Goal: Task Accomplishment & Management: Manage account settings

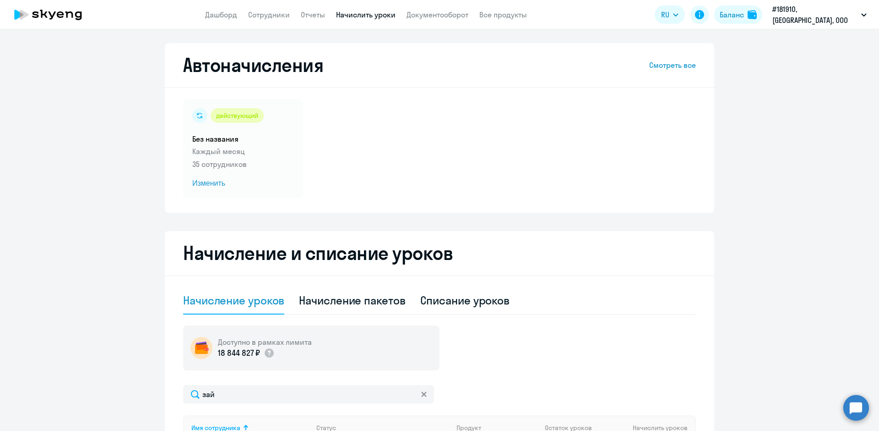
select select "10"
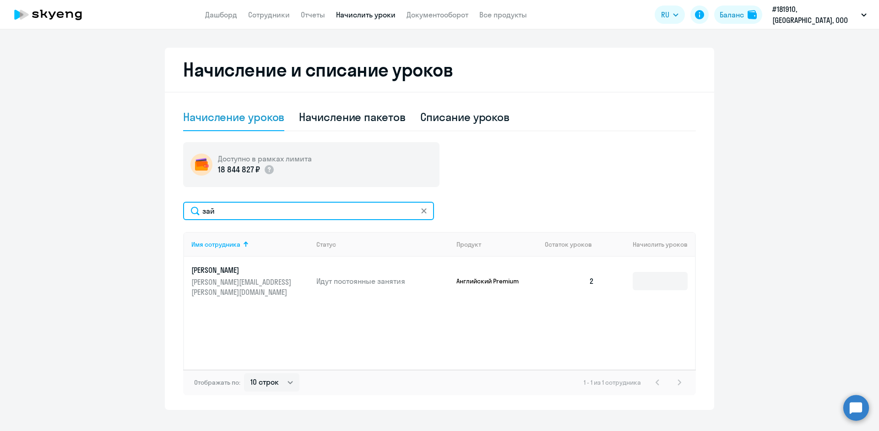
click at [229, 209] on input "зай" at bounding box center [308, 211] width 251 height 18
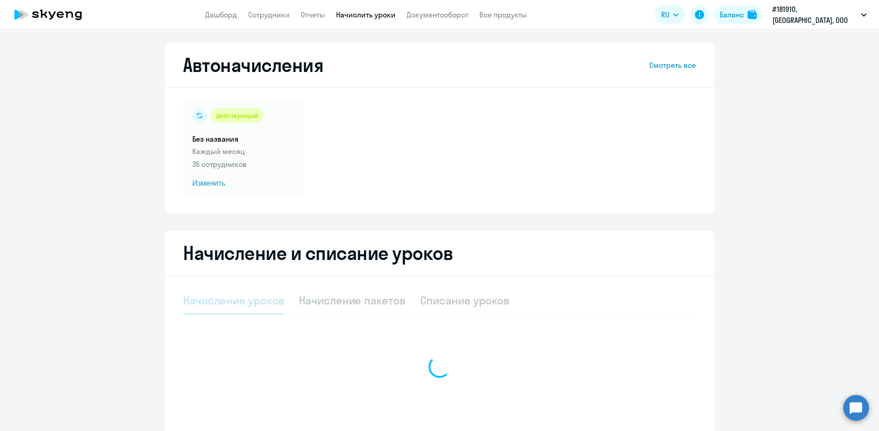
select select "10"
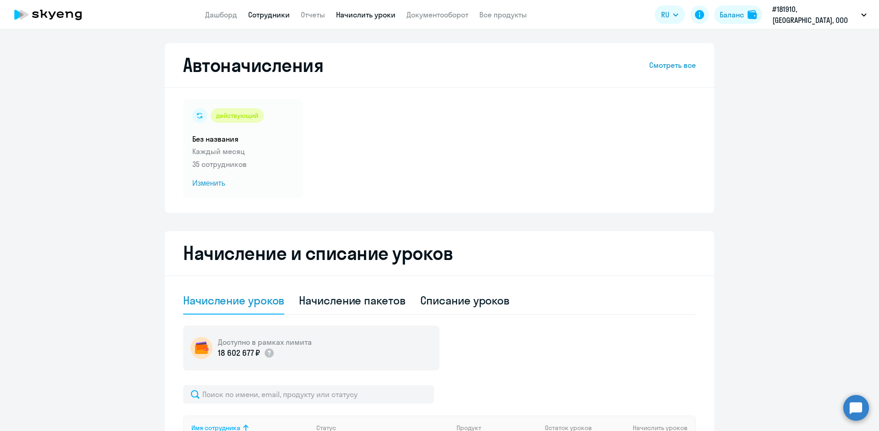
click at [276, 16] on link "Сотрудники" at bounding box center [269, 14] width 42 height 9
select select "30"
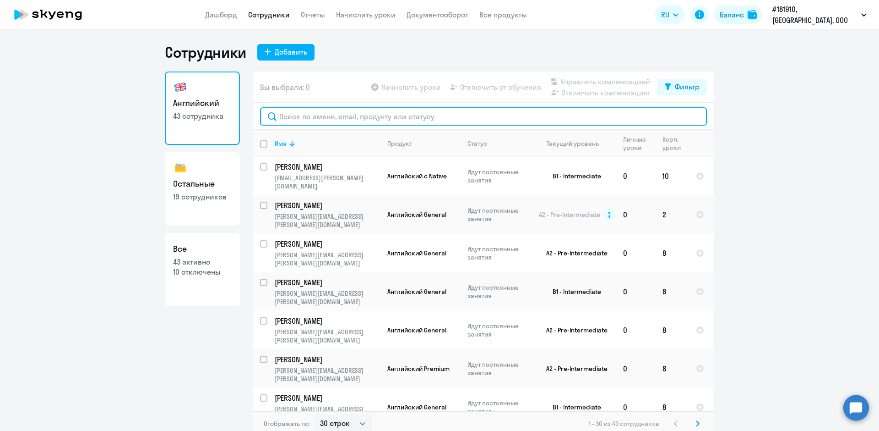
click at [298, 116] on input "text" at bounding box center [483, 116] width 447 height 18
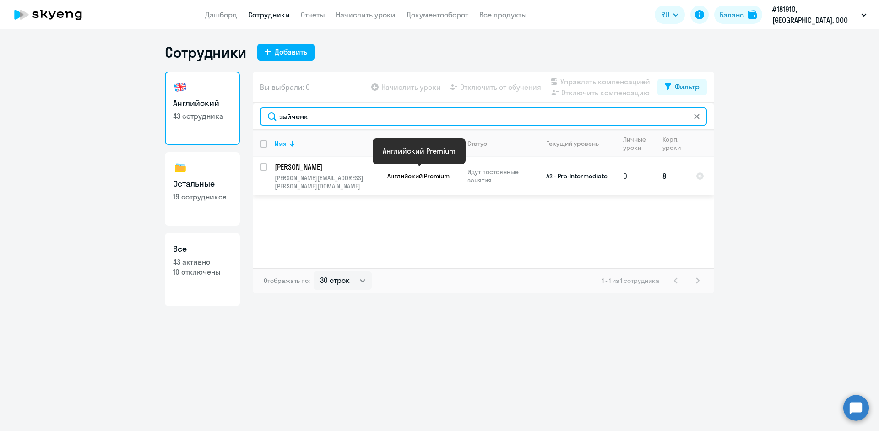
type input "зайченк"
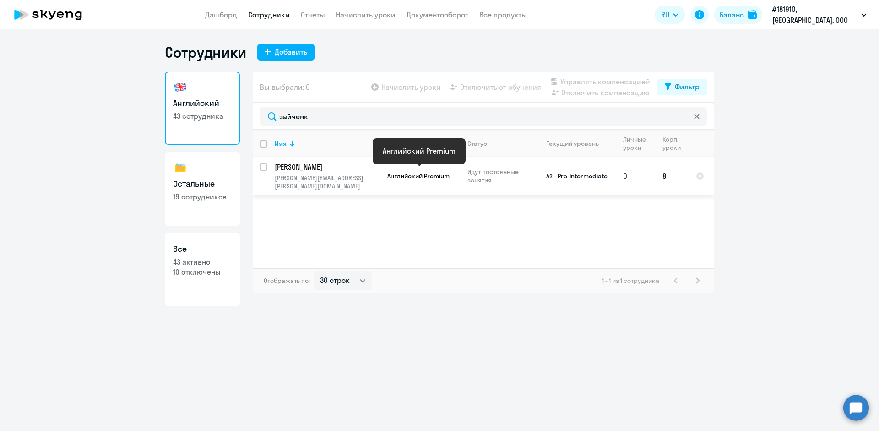
click at [398, 174] on span "Английский Premium" at bounding box center [418, 176] width 62 height 8
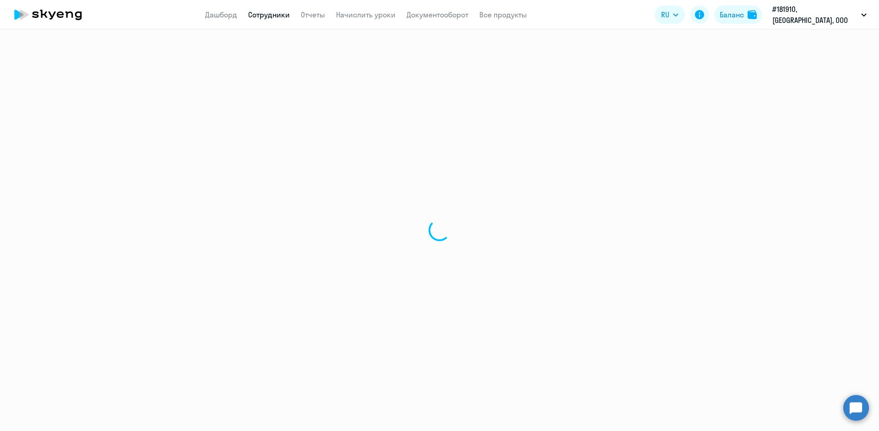
select select "english"
select select "30"
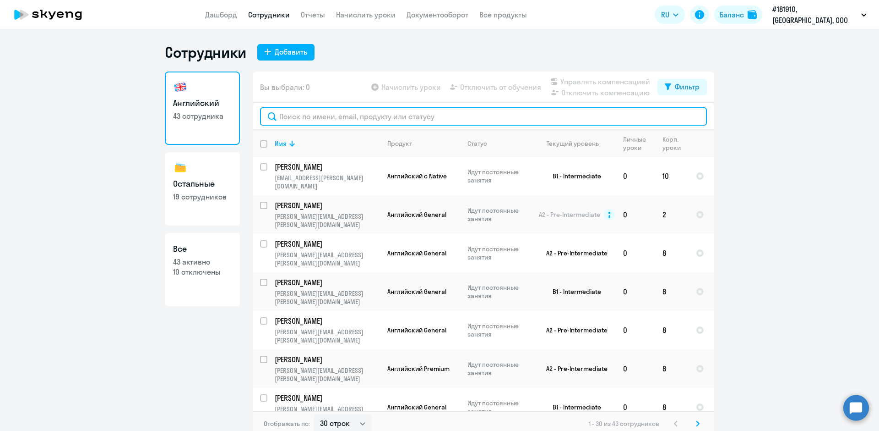
click at [301, 112] on input "text" at bounding box center [483, 116] width 447 height 18
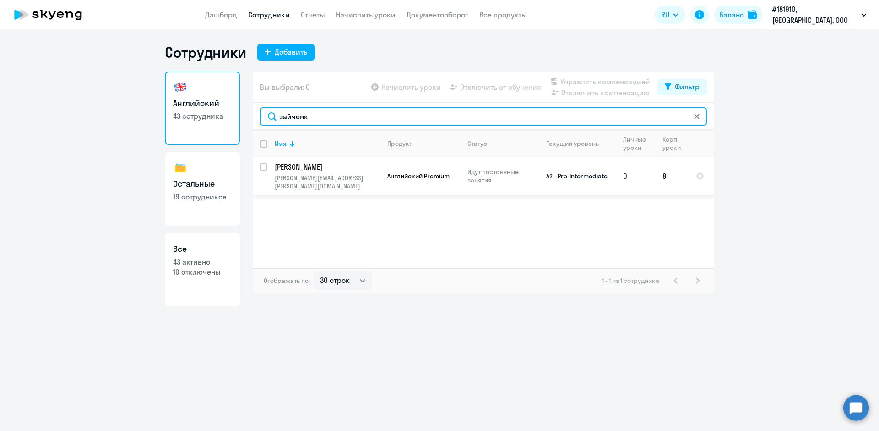
type input "зайченк"
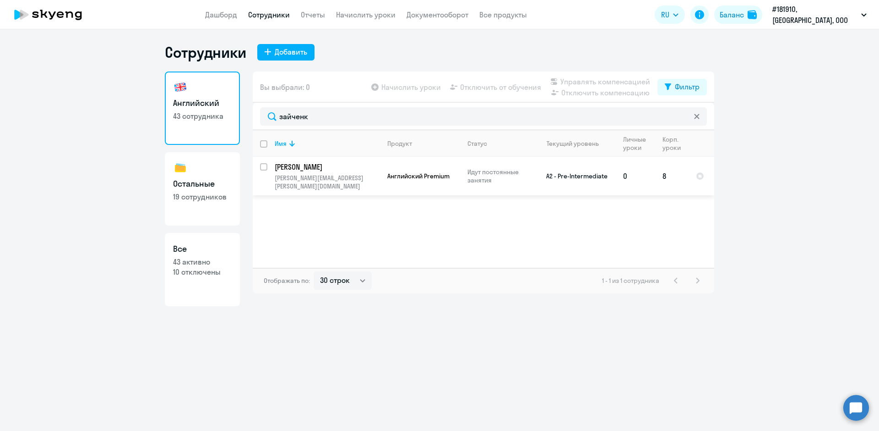
click at [267, 165] on input "select row 11175758" at bounding box center [269, 172] width 18 height 18
checkbox input "true"
click at [570, 93] on app-table-action-button "Отключить компенсацию" at bounding box center [600, 92] width 102 height 11
click at [276, 178] on p "[PERSON_NAME][EMAIL_ADDRESS][PERSON_NAME][DOMAIN_NAME]" at bounding box center [327, 182] width 105 height 16
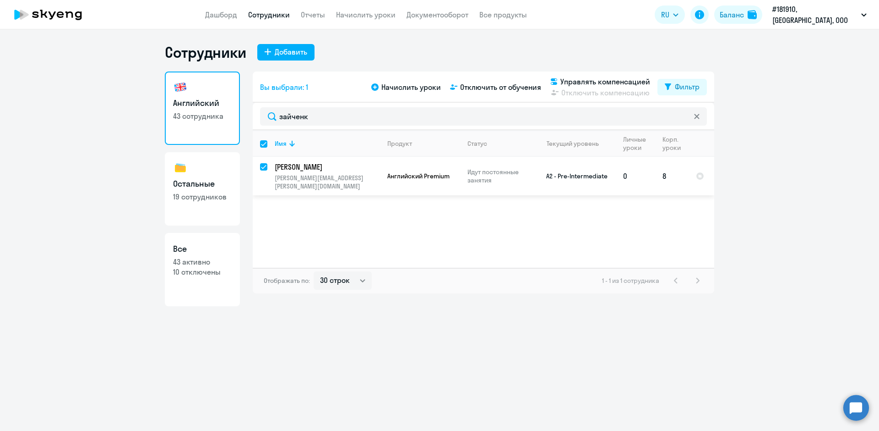
select select "english"
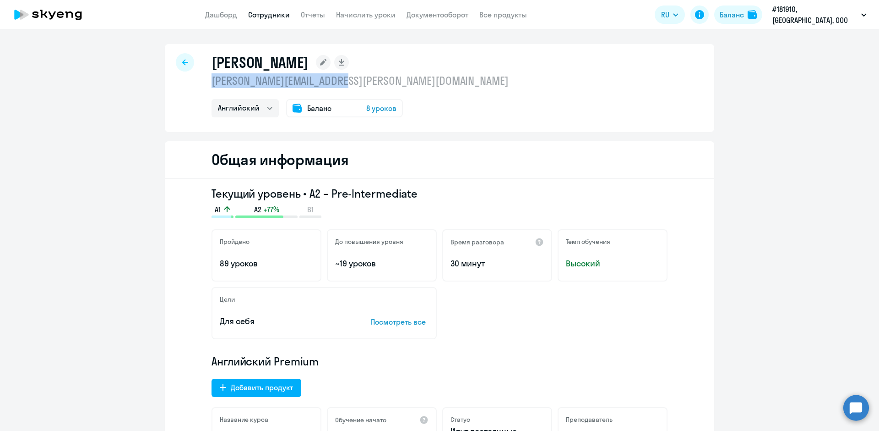
drag, startPoint x: 209, startPoint y: 80, endPoint x: 360, endPoint y: 83, distance: 150.7
click at [360, 83] on p "[PERSON_NAME][EMAIL_ADDRESS][PERSON_NAME][DOMAIN_NAME]" at bounding box center [360, 80] width 297 height 15
copy p "[PERSON_NAME][EMAIL_ADDRESS][PERSON_NAME][DOMAIN_NAME]"
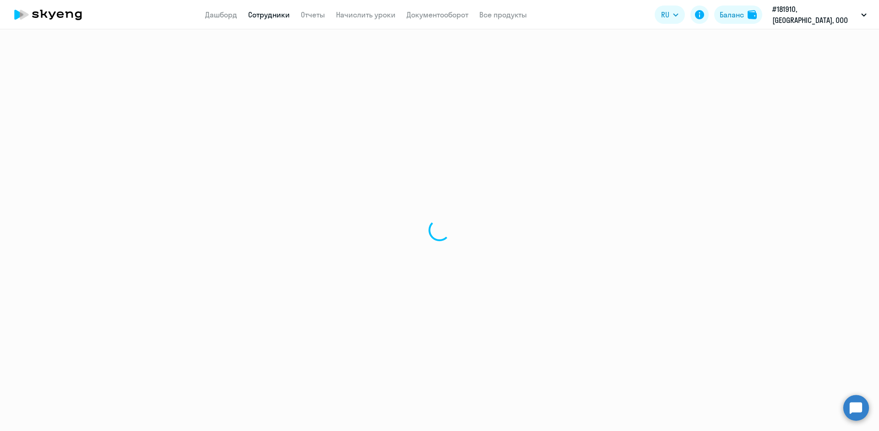
select select "30"
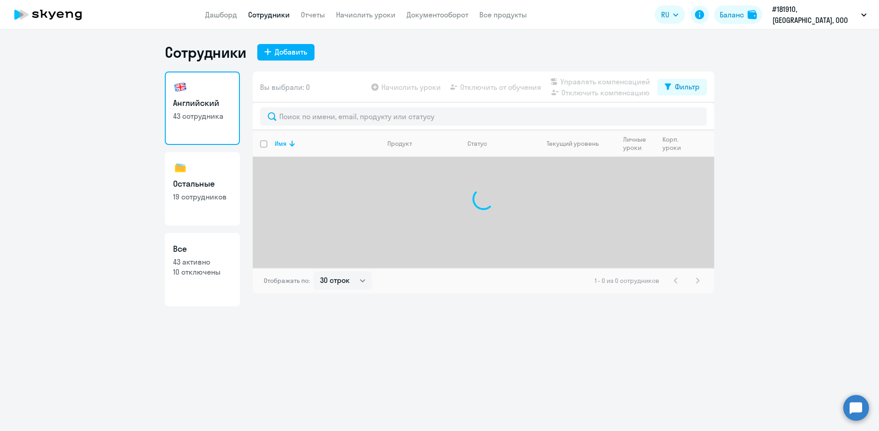
select select "30"
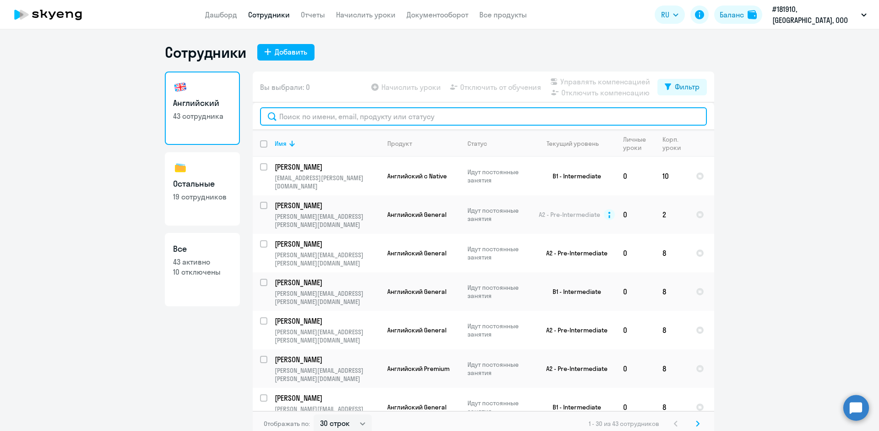
click at [284, 120] on input "text" at bounding box center [483, 116] width 447 height 18
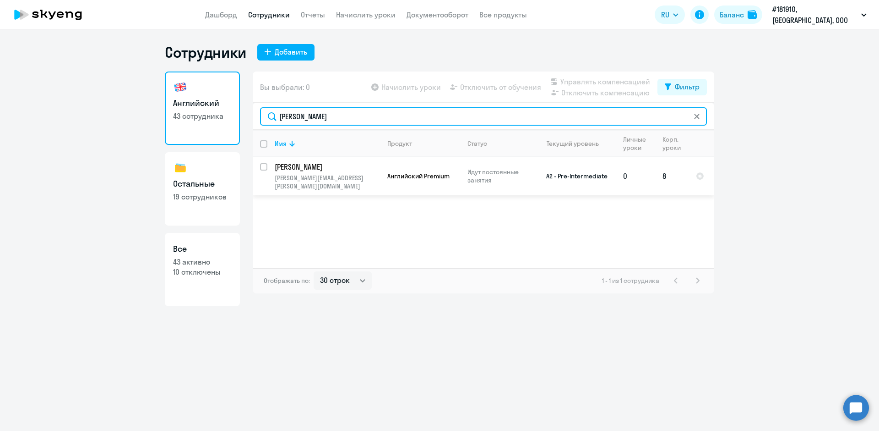
type input "[PERSON_NAME]"
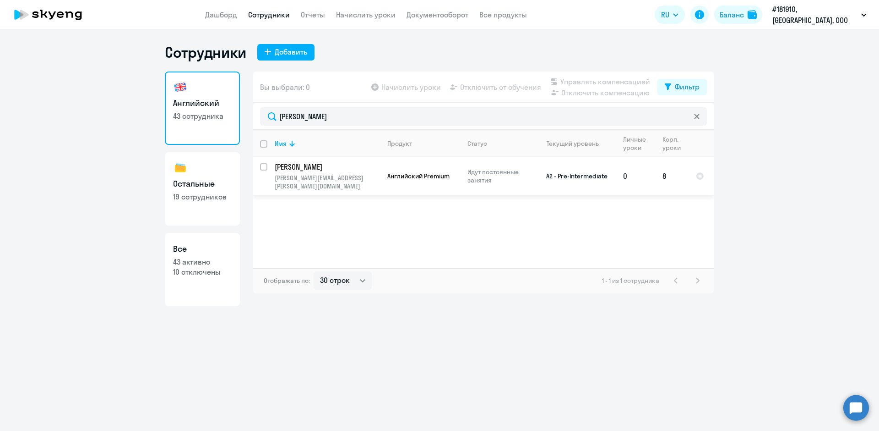
click at [265, 166] on input "select row 11175758" at bounding box center [269, 172] width 18 height 18
checkbox input "true"
click at [471, 88] on span "Отключить от обучения" at bounding box center [500, 87] width 81 height 11
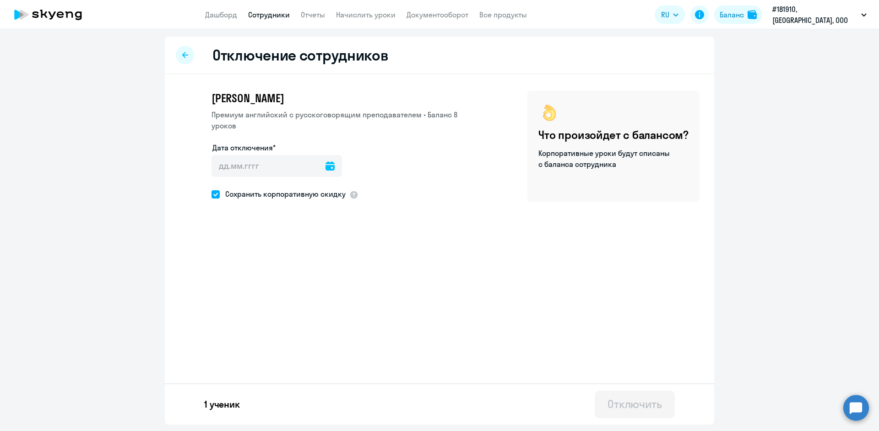
click at [326, 161] on icon at bounding box center [330, 165] width 9 height 9
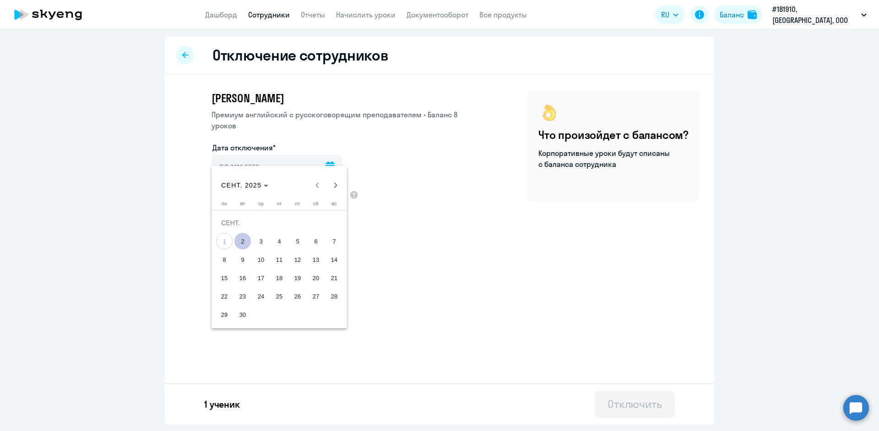
click at [247, 240] on span "2" at bounding box center [242, 241] width 16 height 16
type input "[DATE]"
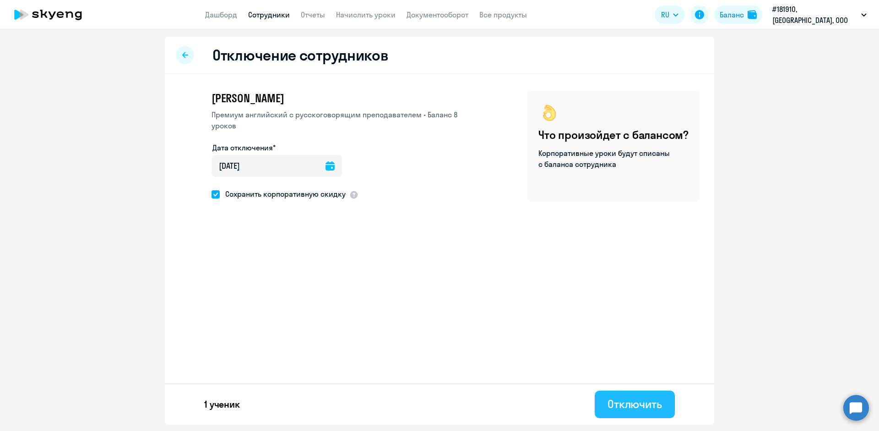
click at [615, 405] on div "Отключить" at bounding box center [635, 403] width 55 height 15
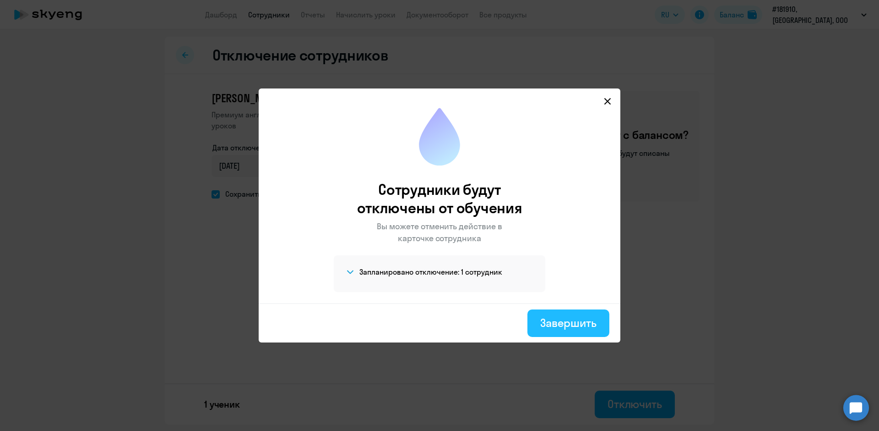
click at [556, 324] on div "Завершить" at bounding box center [568, 322] width 56 height 15
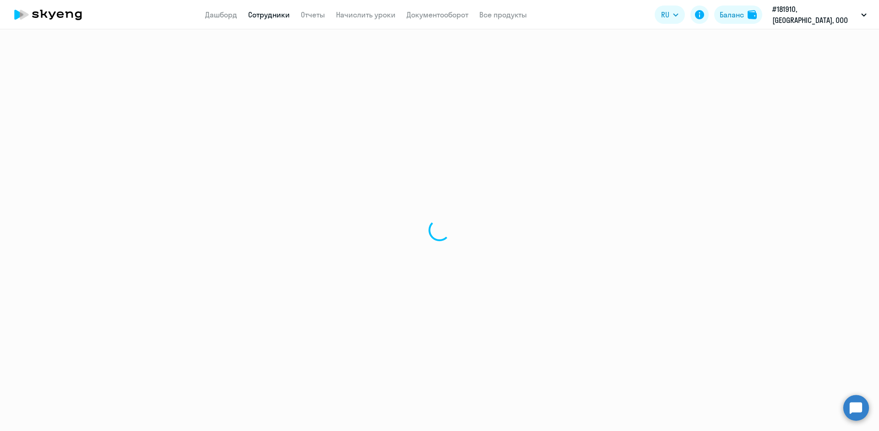
select select "30"
